Goal: Contribute content

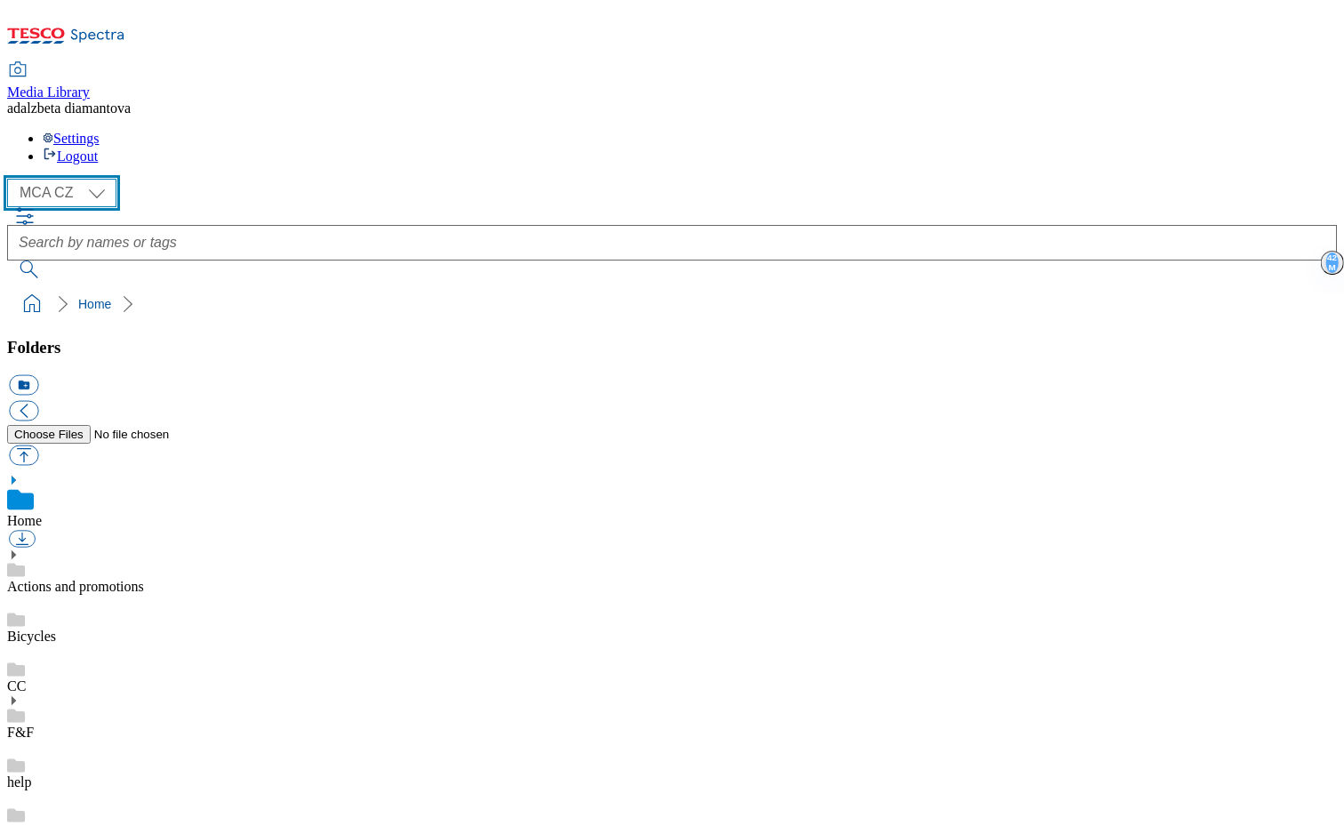
click at [94, 179] on select "MCA CZ MCA HU MCA SK" at bounding box center [61, 193] width 109 height 28
select select "flare-mca-hu"
click at [12, 179] on select "MCA CZ MCA HU MCA SK" at bounding box center [61, 193] width 109 height 28
click at [20, 548] on icon at bounding box center [13, 554] width 12 height 12
click at [52, 628] on link "15years" at bounding box center [29, 635] width 44 height 15
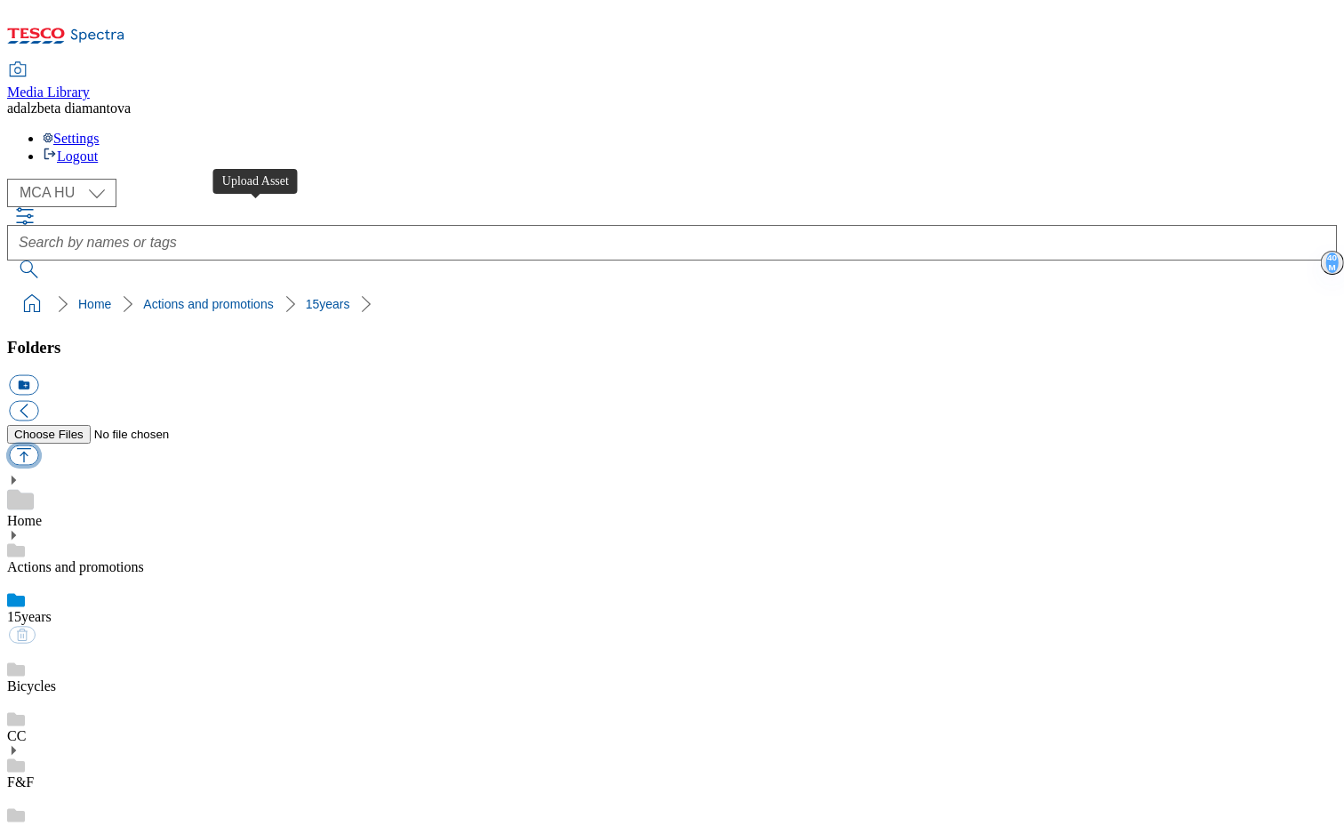
click at [38, 445] on button "button" at bounding box center [23, 455] width 29 height 20
type input "C:\fakepath\hu-wk27-15y01.png"
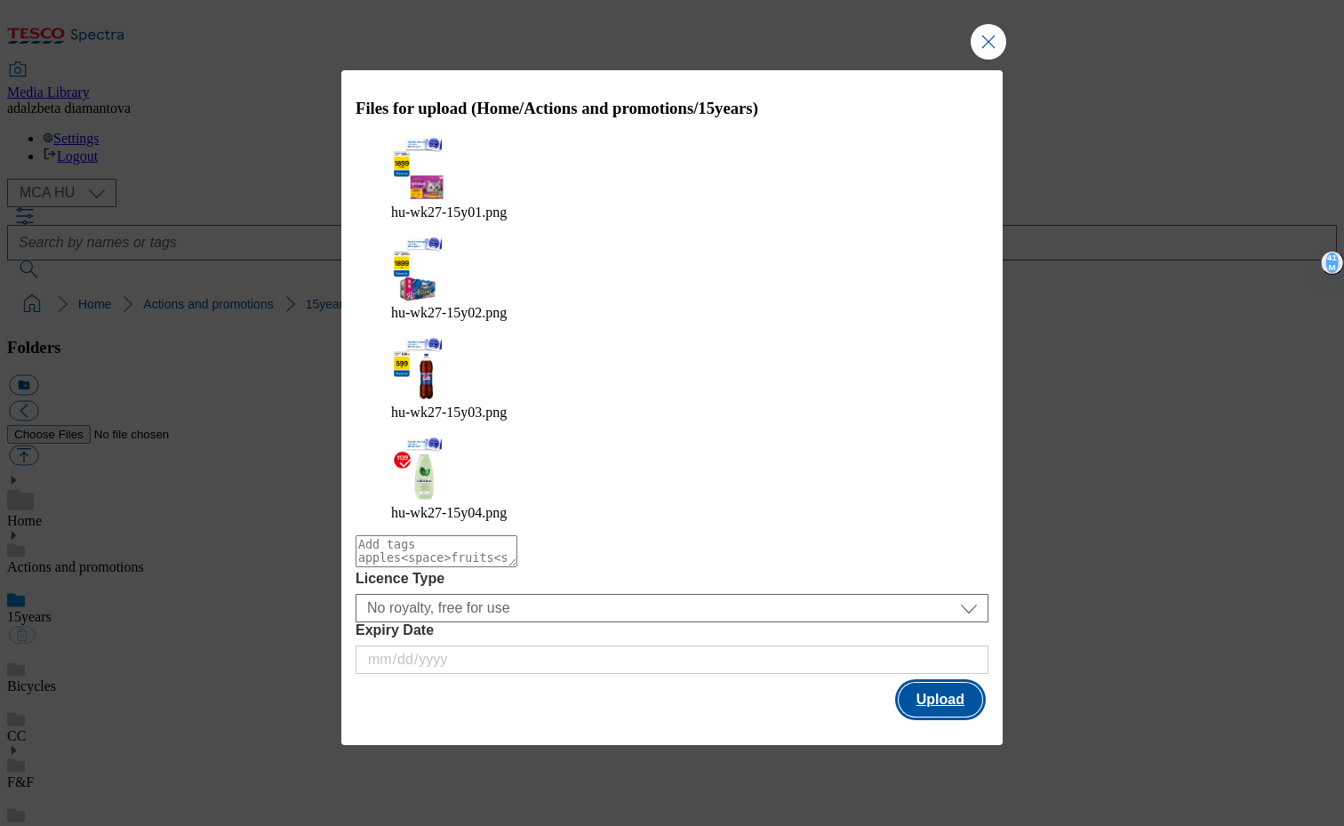
drag, startPoint x: 920, startPoint y: 557, endPoint x: 929, endPoint y: 559, distance: 9.1
click at [929, 682] on button "Upload" at bounding box center [940, 699] width 84 height 34
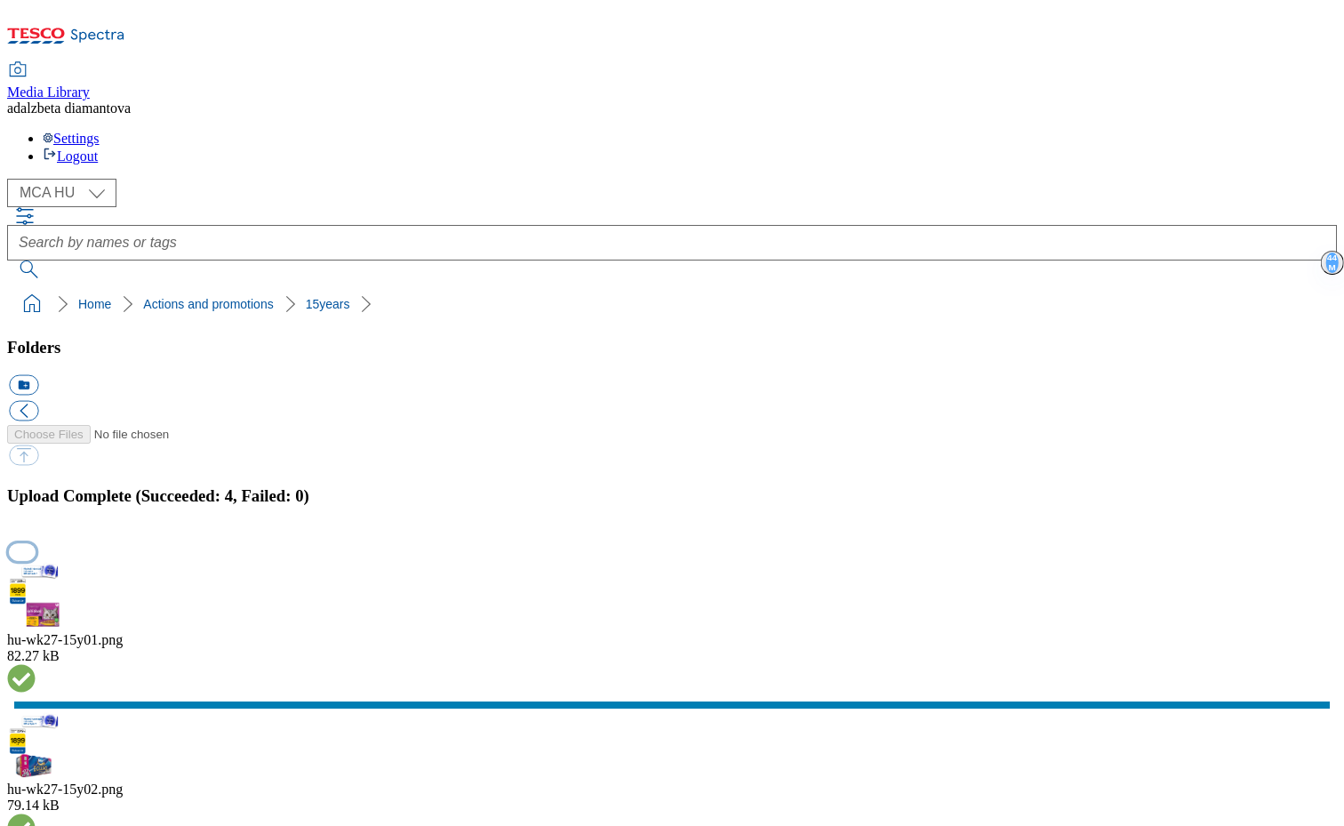
click at [36, 543] on button "button" at bounding box center [22, 551] width 27 height 17
